Goal: Task Accomplishment & Management: Use online tool/utility

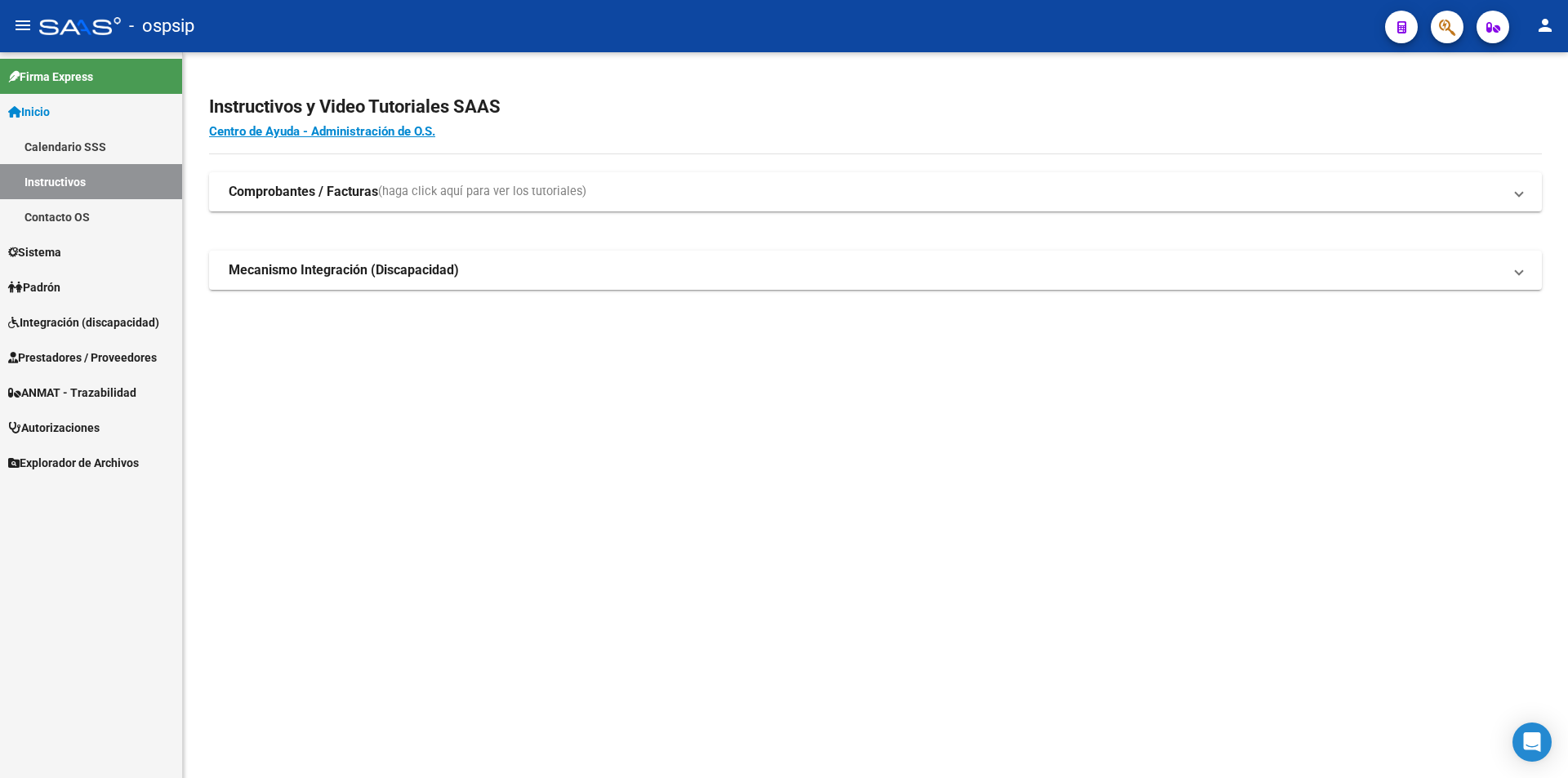
click at [71, 354] on span "Prestadores / Proveedores" at bounding box center [82, 358] width 149 height 18
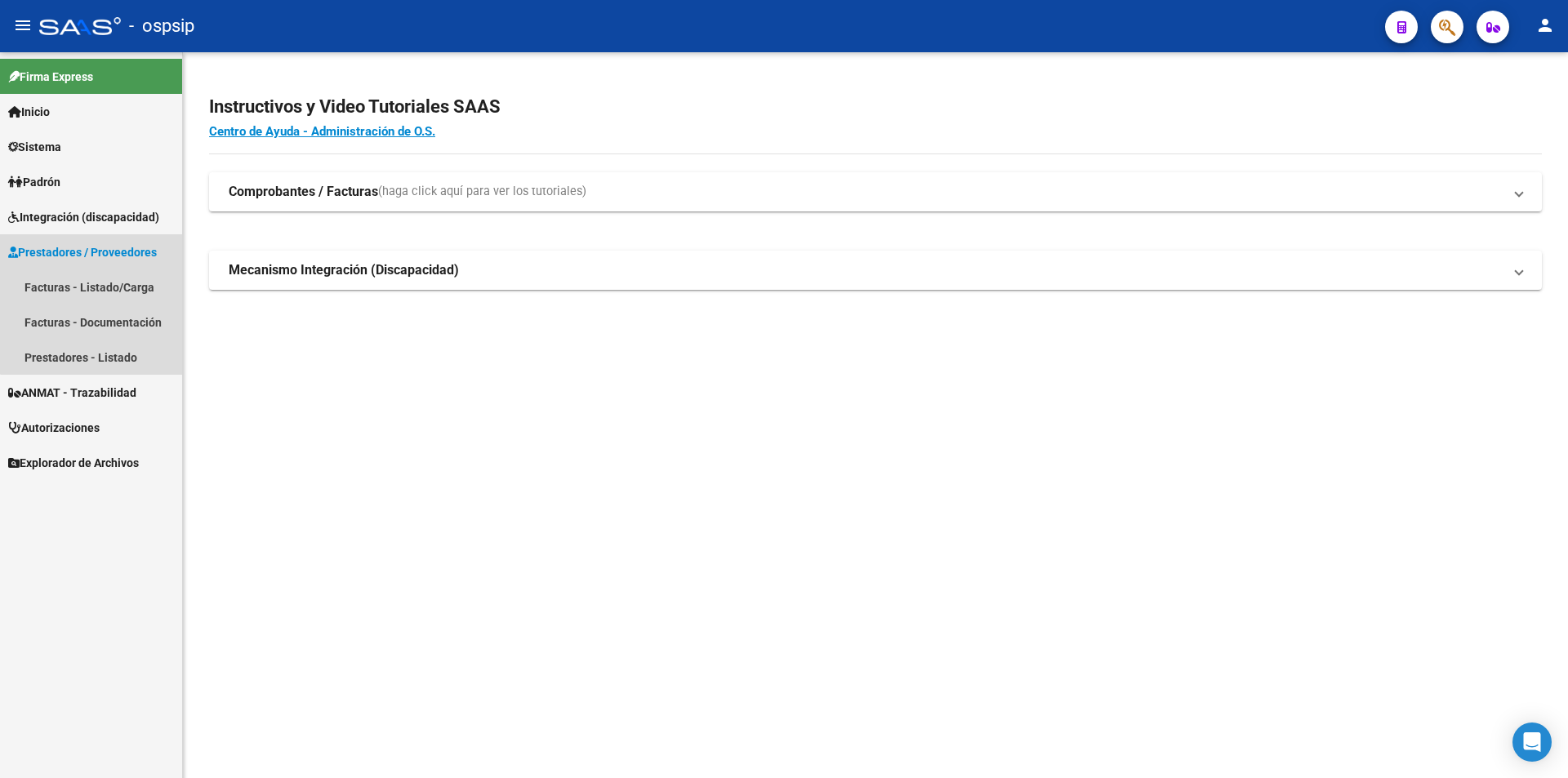
click at [93, 256] on span "Prestadores / Proveedores" at bounding box center [82, 253] width 149 height 18
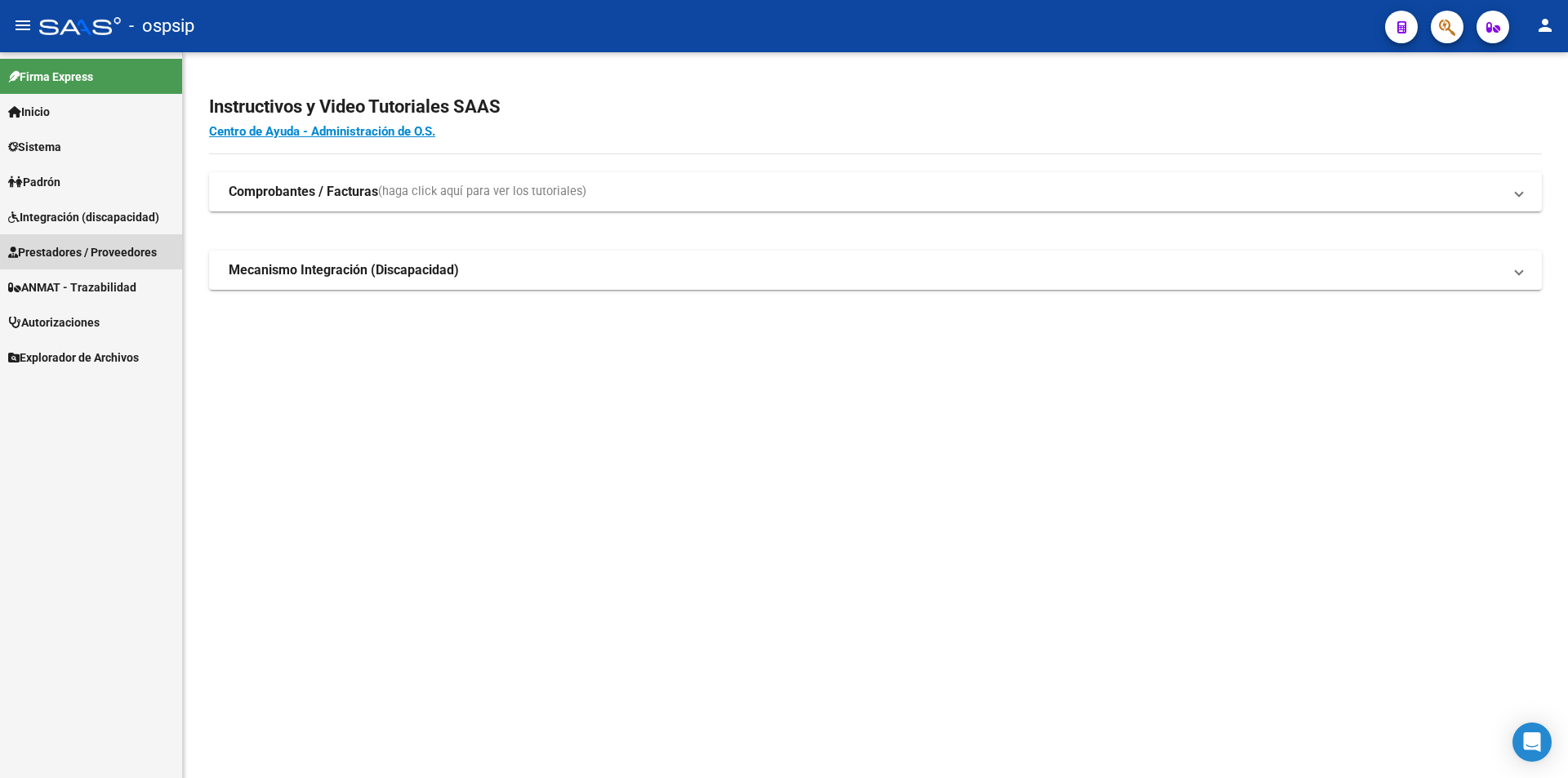
click at [82, 249] on span "Prestadores / Proveedores" at bounding box center [82, 253] width 149 height 18
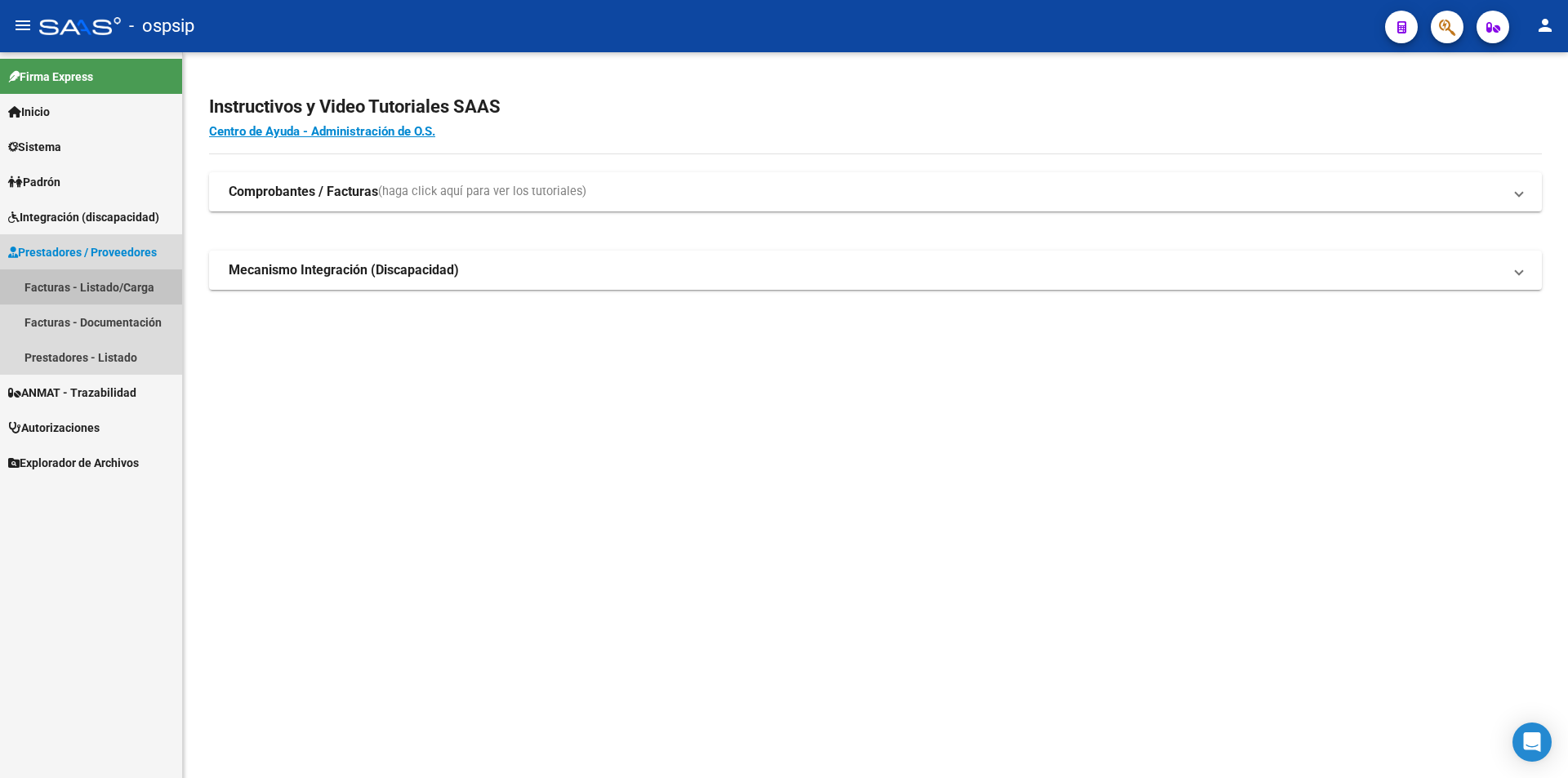
click at [71, 287] on link "Facturas - Listado/Carga" at bounding box center [91, 286] width 182 height 35
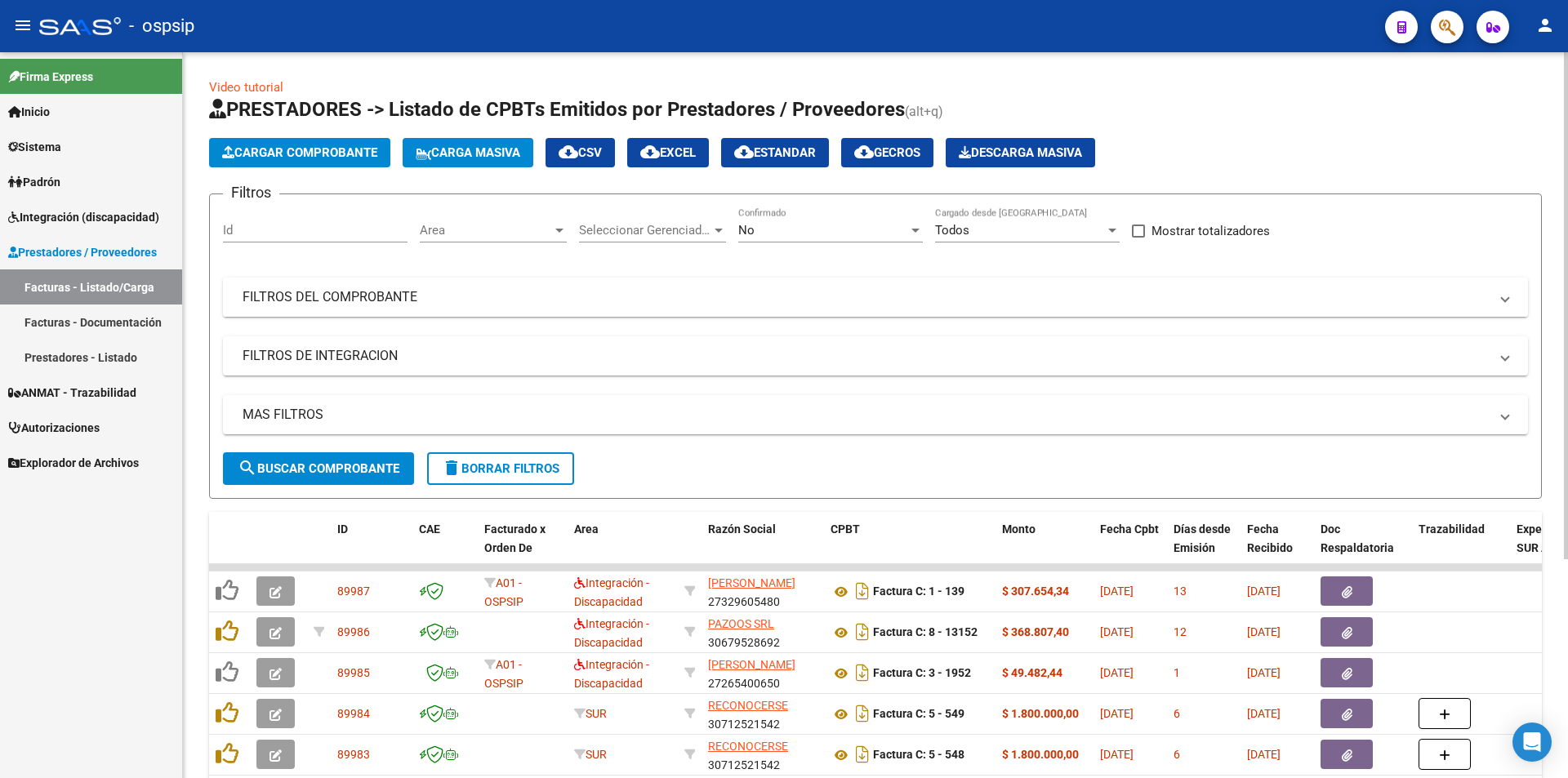
click at [361, 303] on mat-panel-title "FILTROS DEL COMPROBANTE" at bounding box center [866, 297] width 1246 height 18
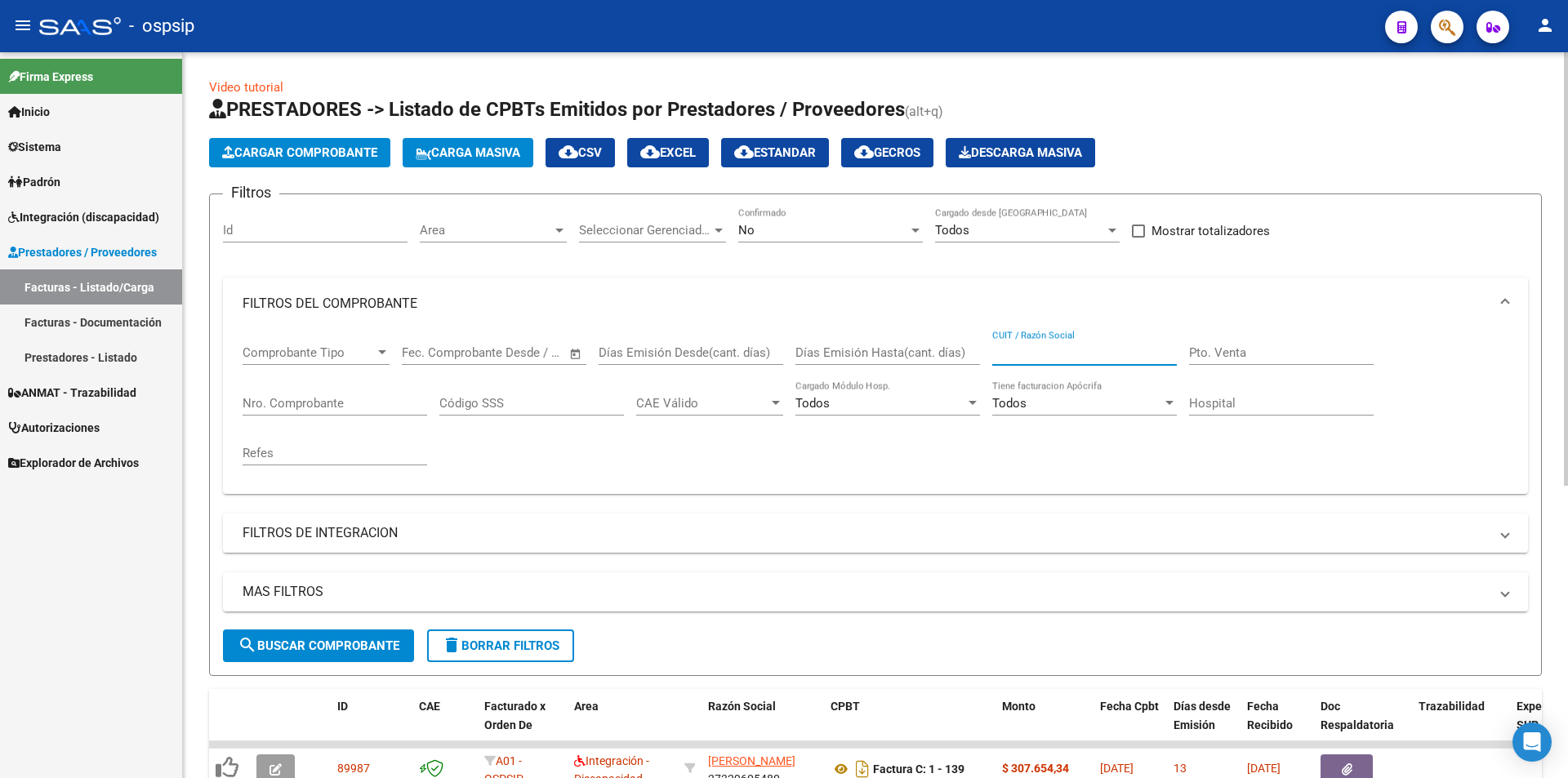
click at [1069, 357] on input "CUIT / Razón Social" at bounding box center [1084, 352] width 185 height 14
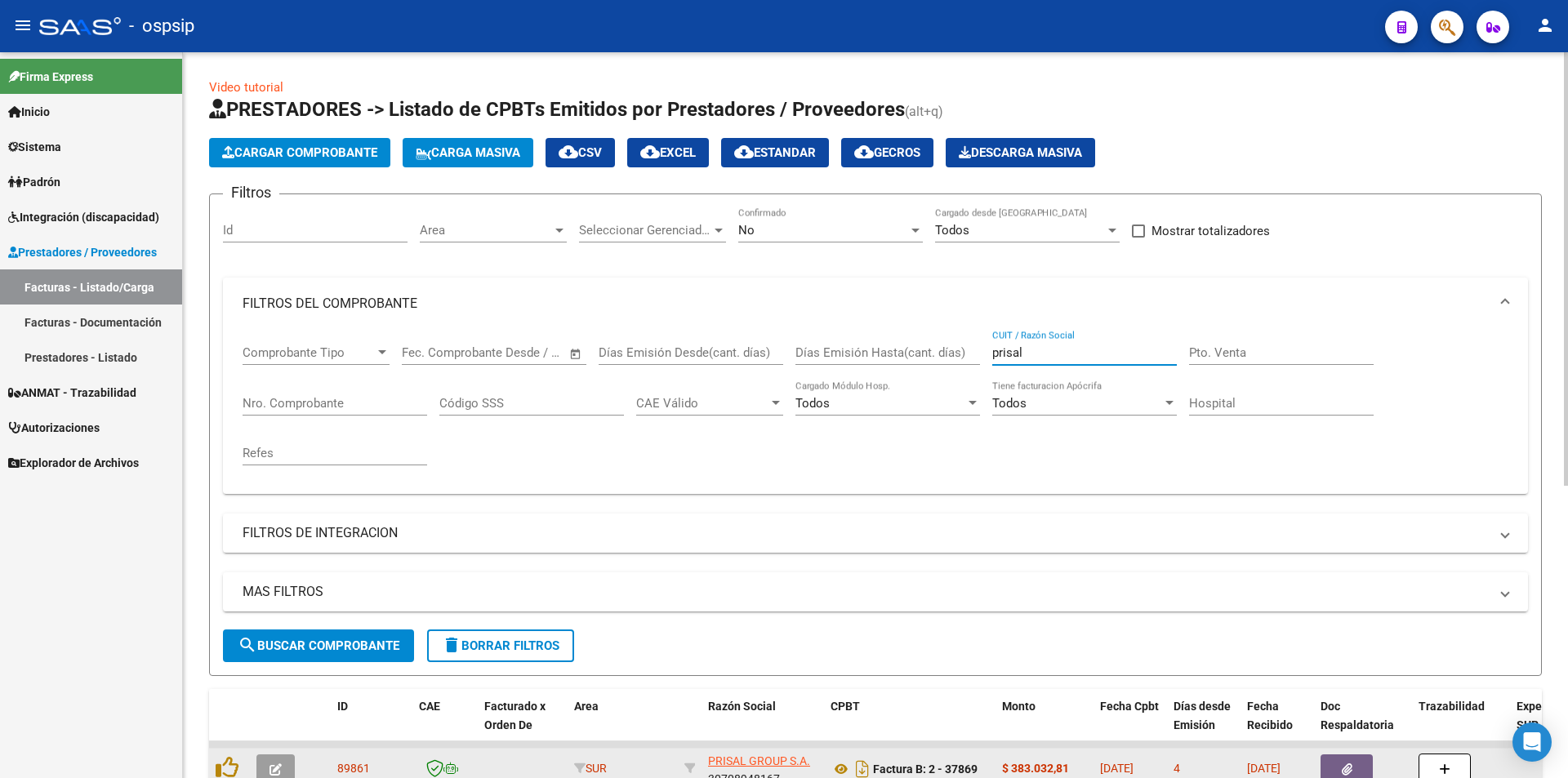
type input "prisal"
